Goal: Information Seeking & Learning: Check status

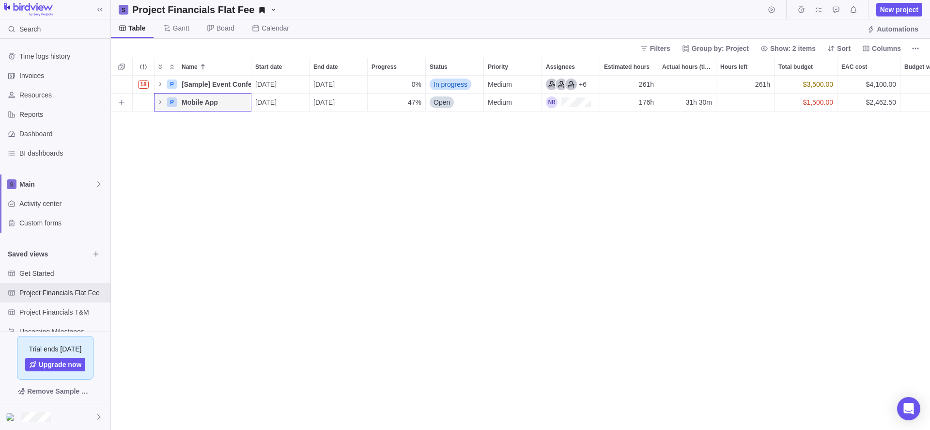
scroll to position [347, 812]
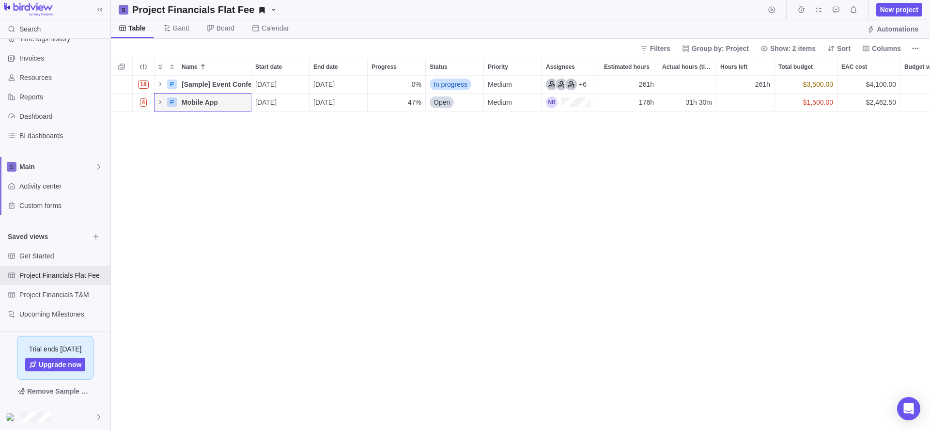
click at [401, 312] on div "18 P [Sample] Event Conference Details [DATE] [DATE] 0% In progress Medium +6 2…" at bounding box center [520, 253] width 819 height 354
click at [56, 161] on div "Main" at bounding box center [55, 166] width 110 height 19
click at [62, 193] on span "Main" at bounding box center [55, 190] width 59 height 10
click at [60, 192] on div "Activity center" at bounding box center [55, 185] width 110 height 19
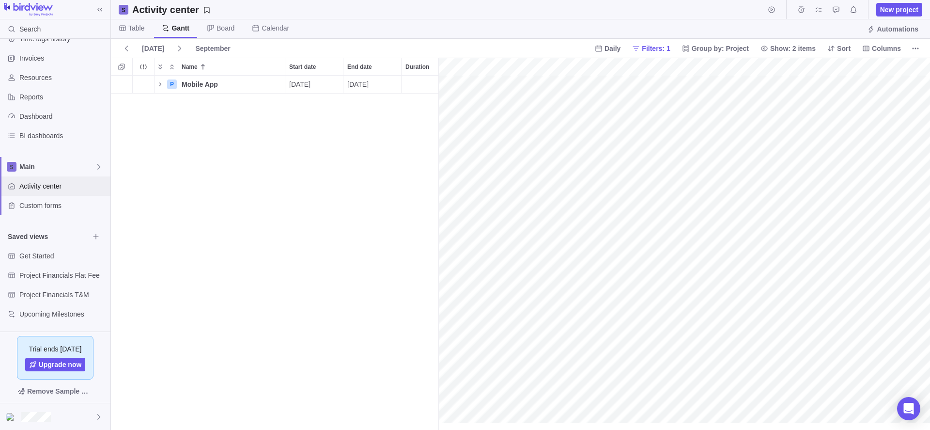
scroll to position [0, 5105]
click at [160, 83] on icon "Name" at bounding box center [160, 83] width 2 height 3
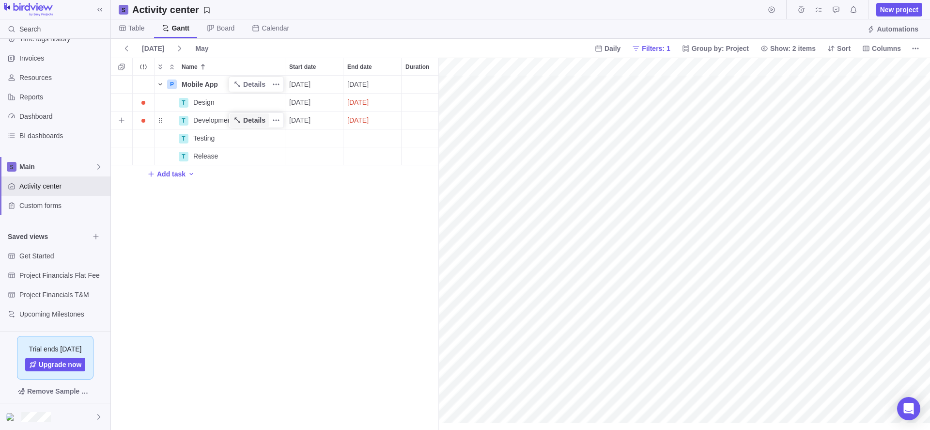
click at [266, 121] on span "Details" at bounding box center [250, 120] width 40 height 14
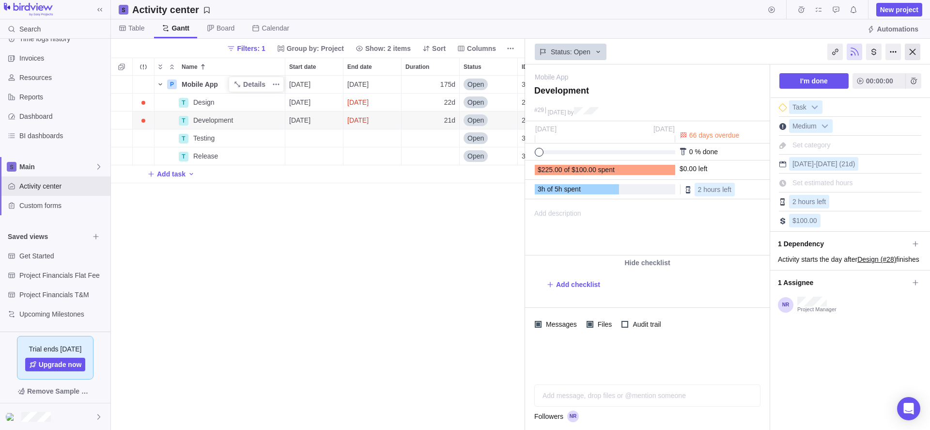
click at [912, 48] on div at bounding box center [912, 52] width 15 height 16
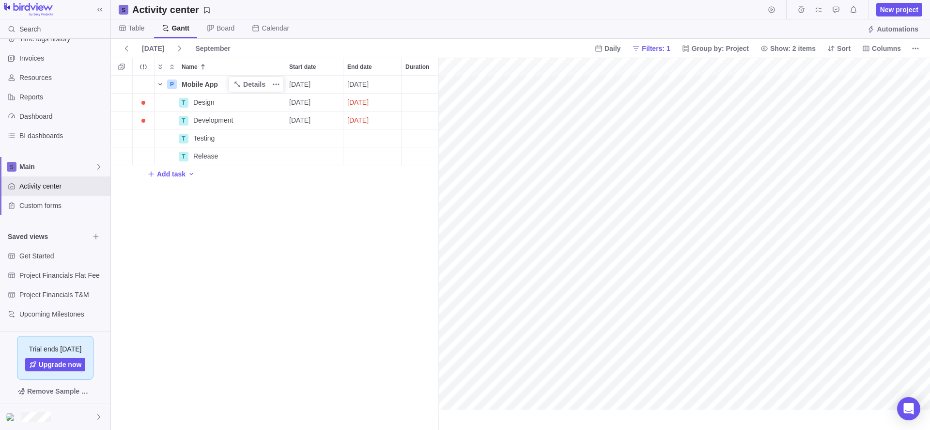
scroll to position [347, 321]
click at [122, 100] on icon "Add sub-activity" at bounding box center [121, 101] width 5 height 5
click at [257, 283] on div "P Mobile App Details [DATE] [DATE] 175d Open 3 T Design Details [DATE] [DATE] 2…" at bounding box center [274, 253] width 327 height 354
click at [57, 166] on span "Main" at bounding box center [57, 167] width 76 height 10
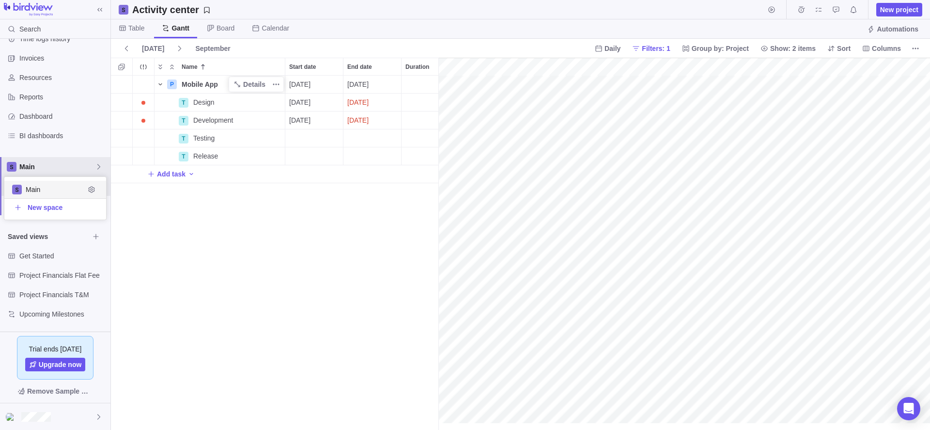
click at [52, 185] on span "Main" at bounding box center [55, 190] width 59 height 10
click at [298, 259] on div "P Mobile App Details [DATE] [DATE] 175d Open 3 T Design Details [DATE] [DATE] 2…" at bounding box center [274, 253] width 327 height 354
